Goal: Check status

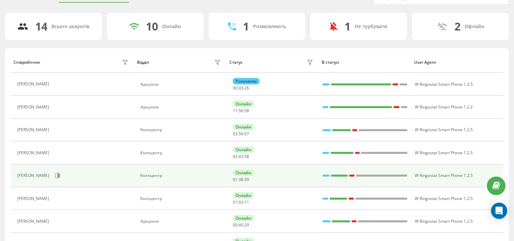
scroll to position [36, 0]
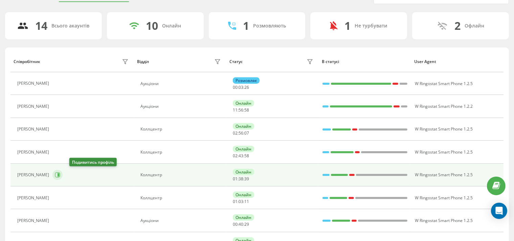
click at [59, 174] on icon at bounding box center [59, 174] width 2 height 3
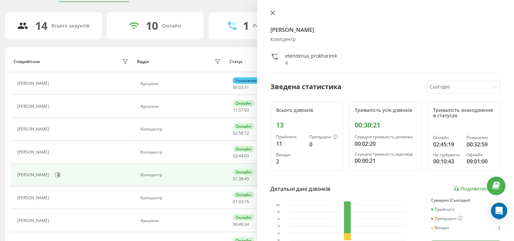
click at [272, 13] on icon at bounding box center [272, 13] width 4 height 4
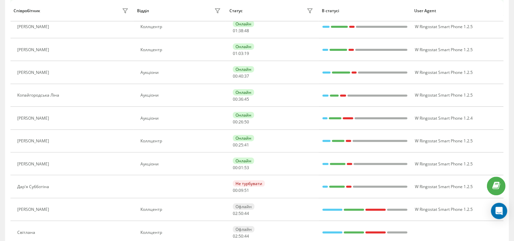
scroll to position [210, 0]
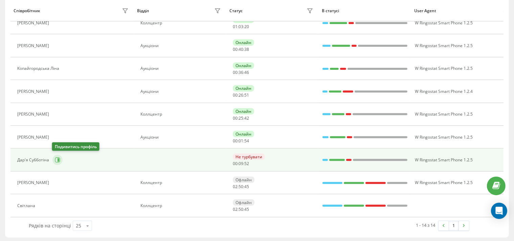
click at [60, 160] on button at bounding box center [57, 160] width 10 height 10
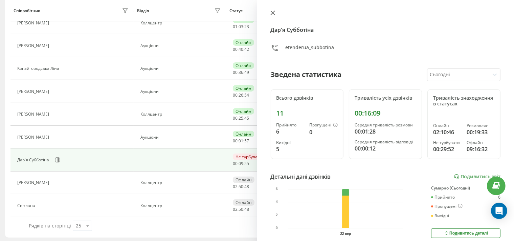
click at [271, 13] on icon at bounding box center [272, 12] width 5 height 5
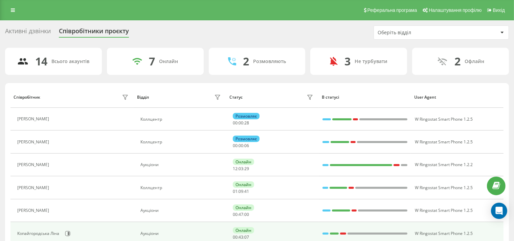
click at [288, 240] on td "Онлайн 00 : 43 : 07" at bounding box center [272, 233] width 92 height 23
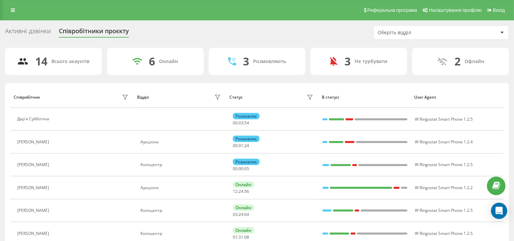
click at [322, 33] on div "Активні дзвінки Співробітники проєкту Оберіть відділ" at bounding box center [257, 32] width 504 height 14
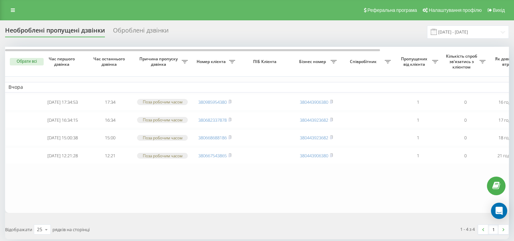
click at [477, 32] on input "[DATE] - [DATE]" at bounding box center [468, 31] width 82 height 13
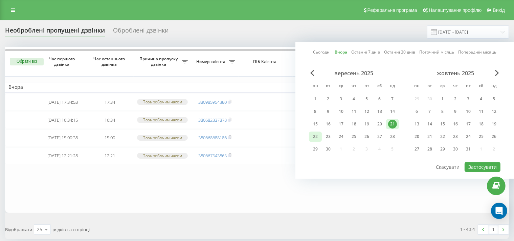
click at [318, 132] on div "22" at bounding box center [315, 136] width 13 height 10
click at [481, 165] on button "Застосувати" at bounding box center [483, 167] width 36 height 10
type input "[DATE] - [DATE]"
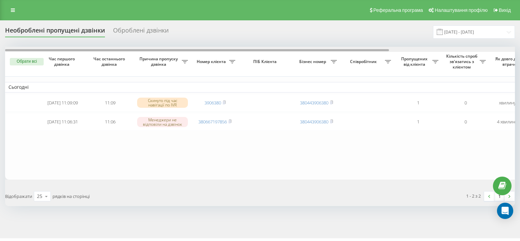
drag, startPoint x: 183, startPoint y: 50, endPoint x: 102, endPoint y: 57, distance: 81.2
click at [73, 36] on div "Необроблені пропущені дзвінки Оброблені дзвінки [DATE] - [DATE] Обрати всі Час …" at bounding box center [260, 115] width 510 height 180
